Goal: Task Accomplishment & Management: Manage account settings

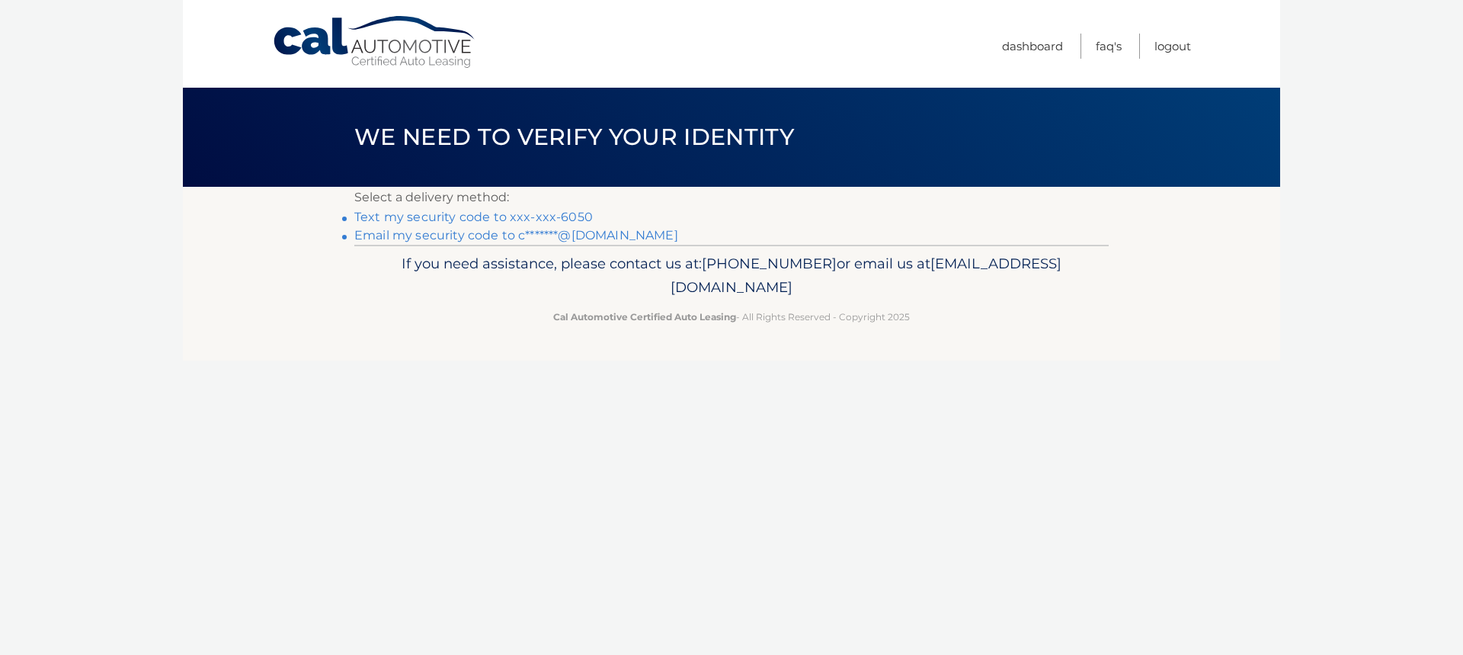
click at [529, 218] on link "Text my security code to xxx-xxx-6050" at bounding box center [473, 217] width 239 height 14
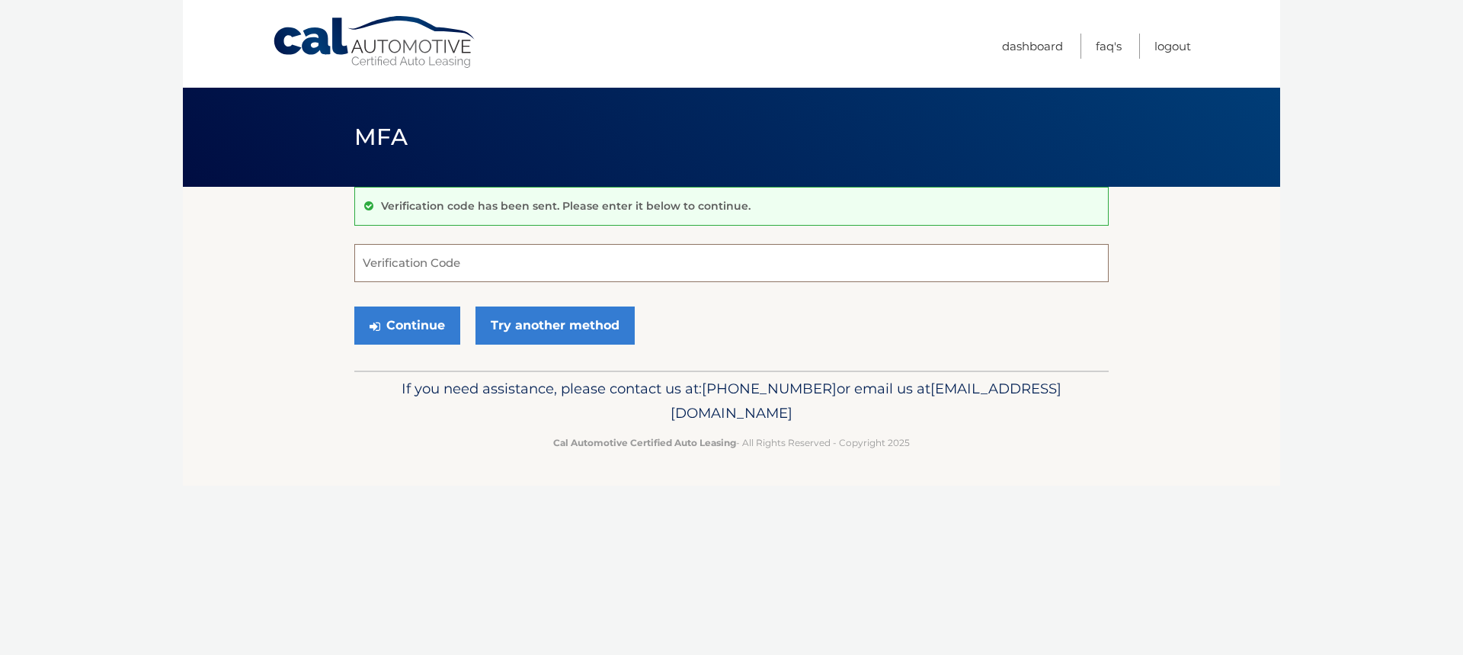
click at [444, 265] on input "Verification Code" at bounding box center [731, 263] width 755 height 38
type input "232944"
click at [415, 319] on button "Continue" at bounding box center [407, 325] width 106 height 38
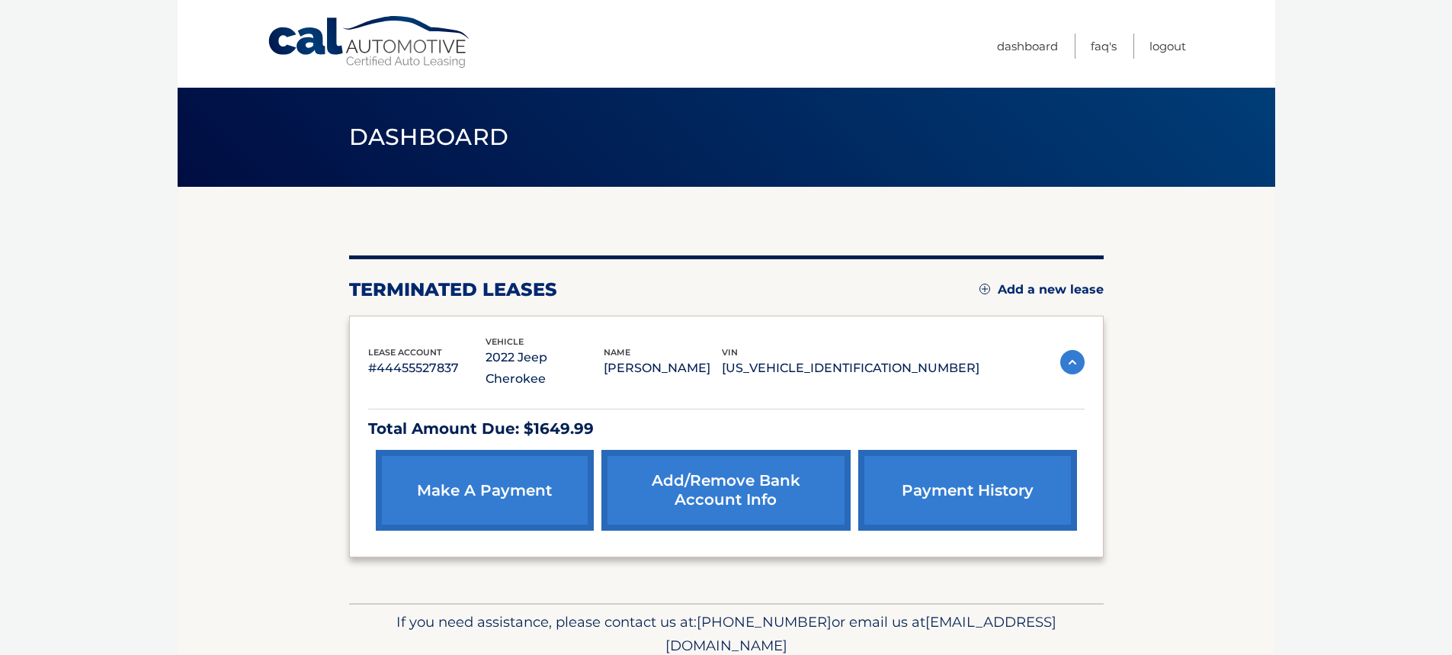
scroll to position [43, 0]
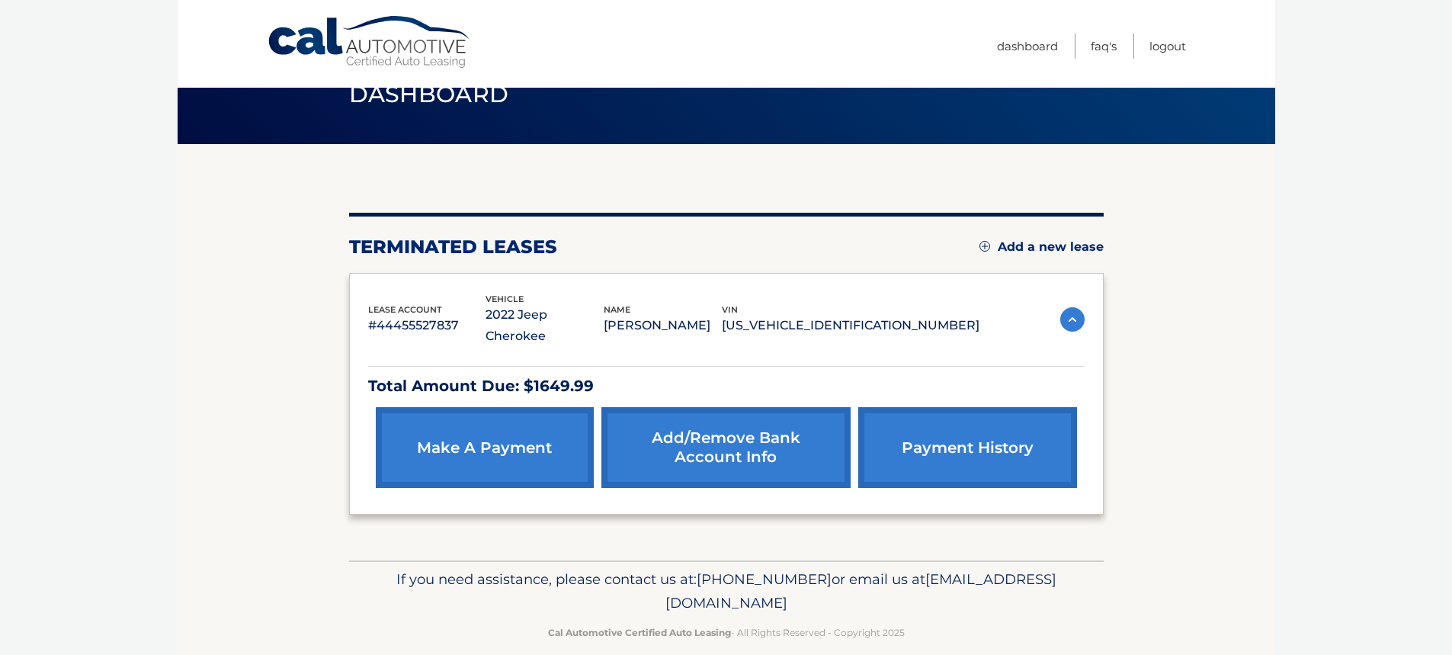
click at [969, 435] on link "payment history" at bounding box center [967, 447] width 218 height 81
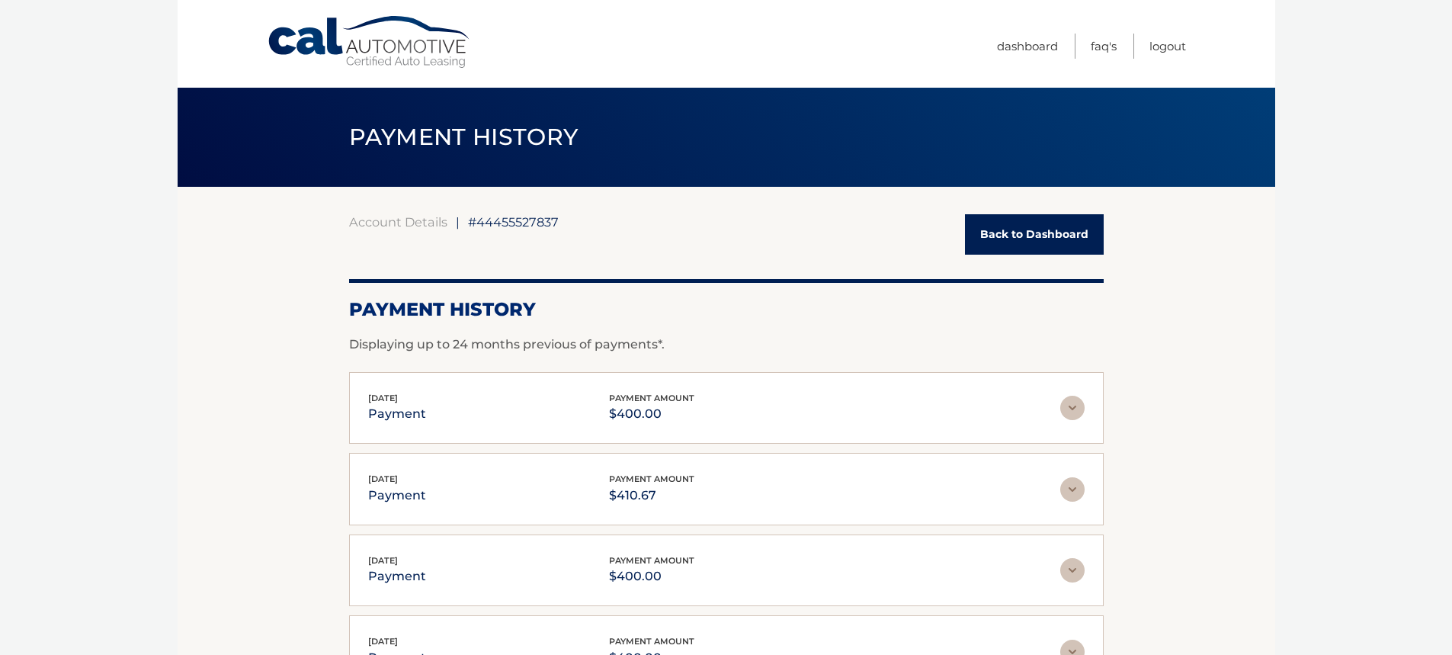
click at [1016, 245] on link "Back to Dashboard" at bounding box center [1034, 234] width 139 height 40
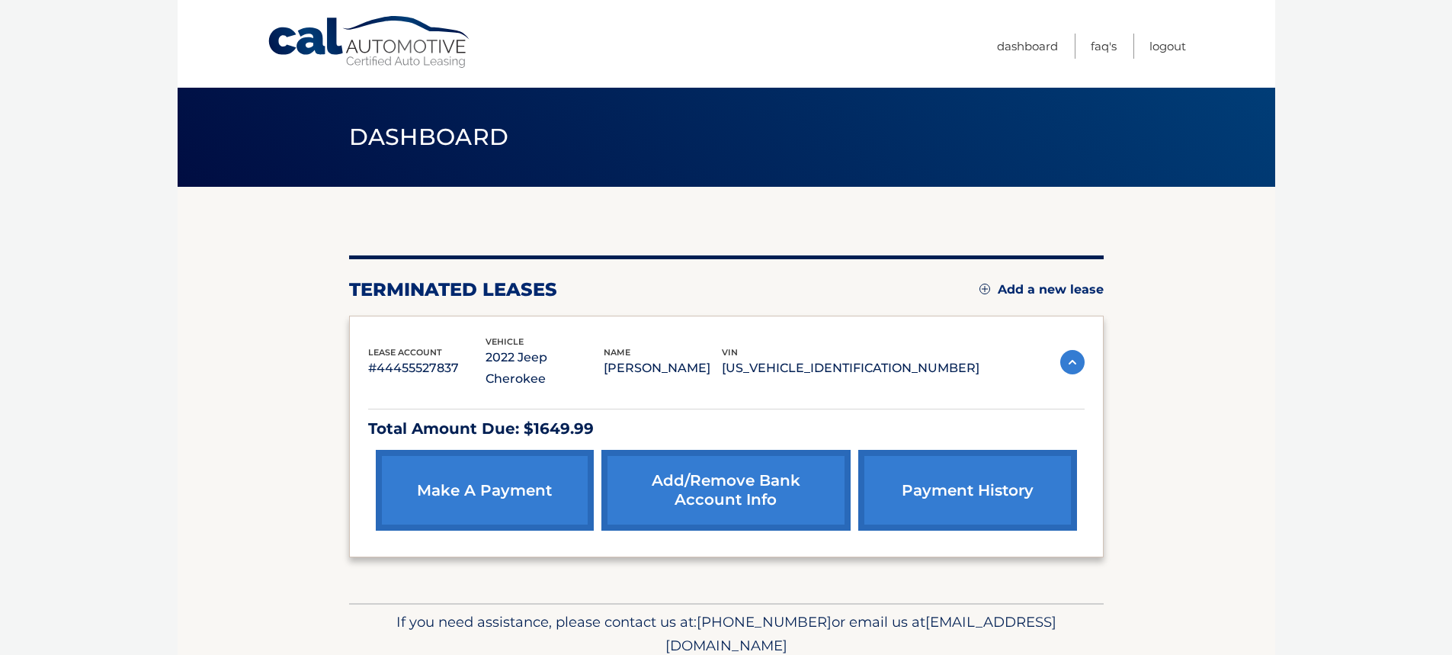
click at [461, 463] on link "make a payment" at bounding box center [485, 490] width 218 height 81
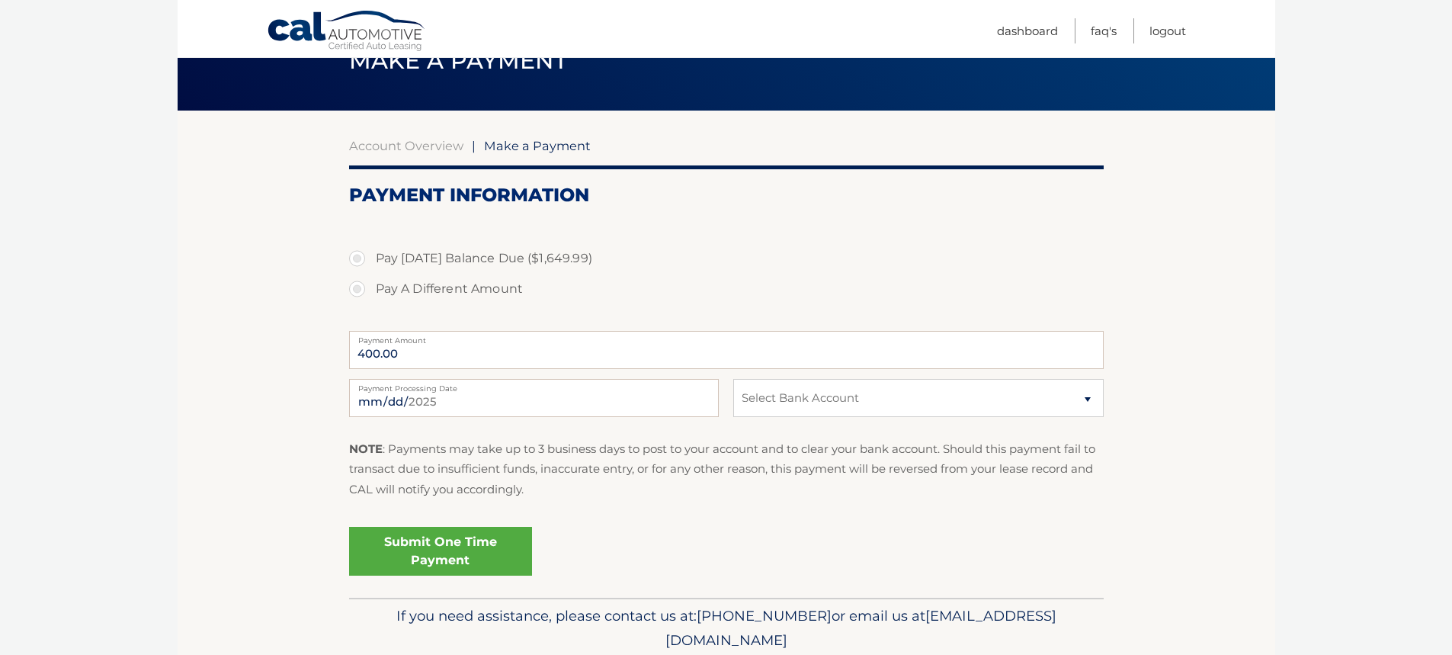
scroll to position [134, 0]
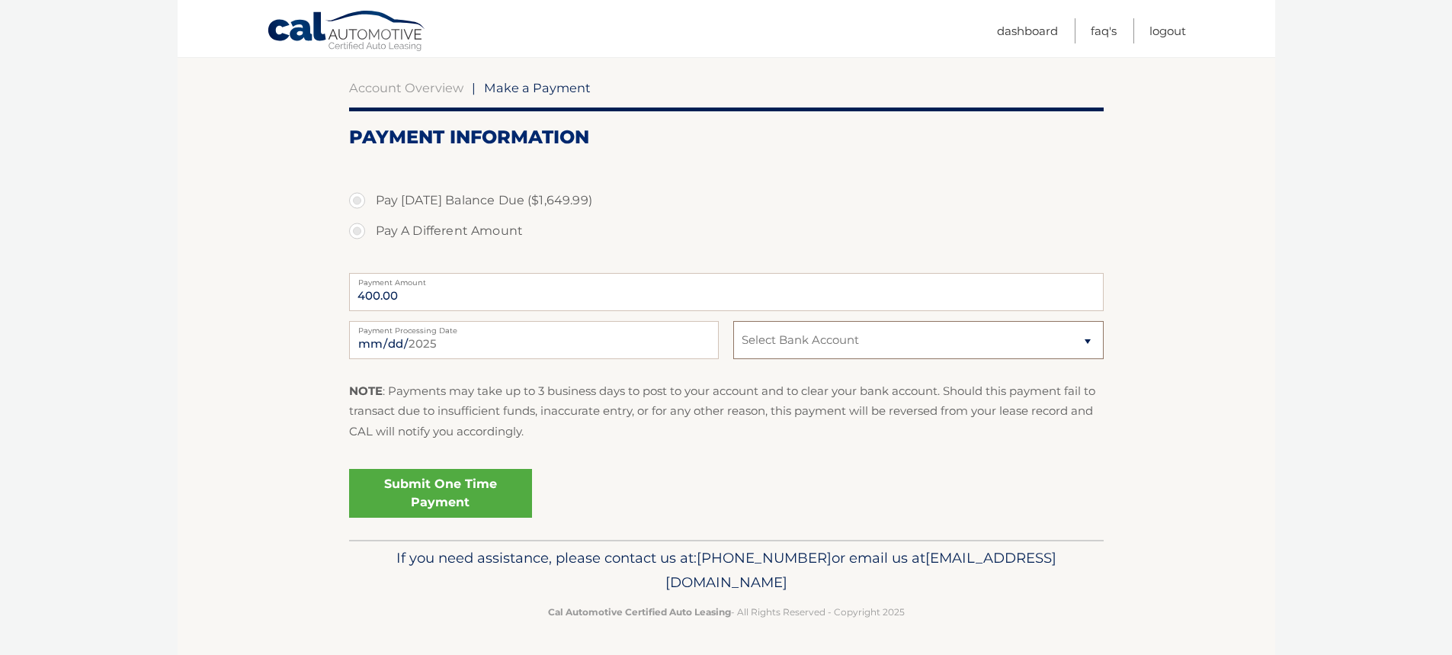
click at [1088, 334] on select "Select Bank Account Checking TRUIST BANK *****3287 Checking TRUIST BANK *****32…" at bounding box center [918, 340] width 370 height 38
